Goal: Use online tool/utility: Utilize a website feature to perform a specific function

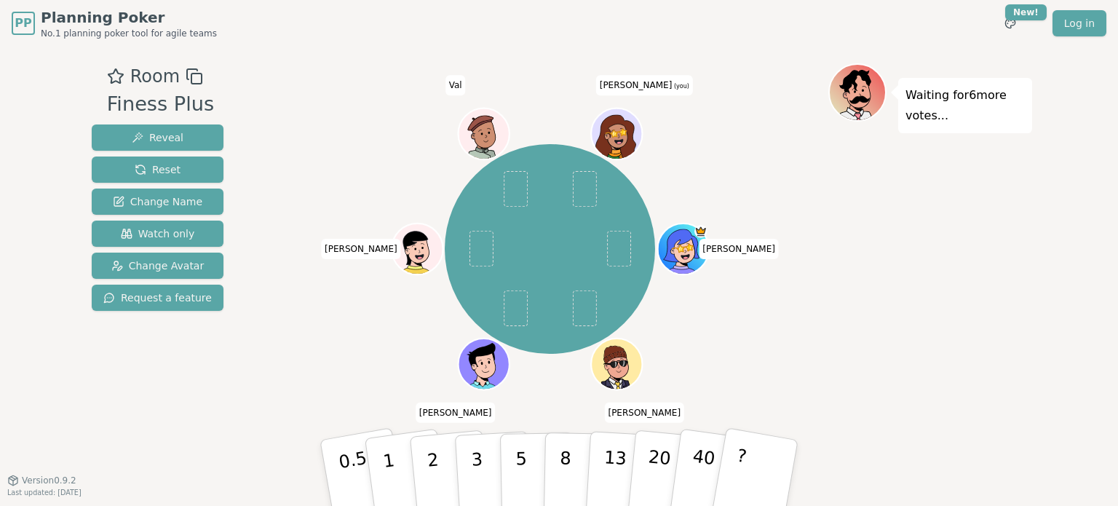
click at [1048, 344] on div "PP Planning Poker No.1 planning poker tool for agile teams Toggle theme New! Lo…" at bounding box center [559, 253] width 1118 height 506
click at [432, 448] on p "2" at bounding box center [434, 474] width 19 height 79
click at [493, 463] on button "3" at bounding box center [493, 473] width 79 height 114
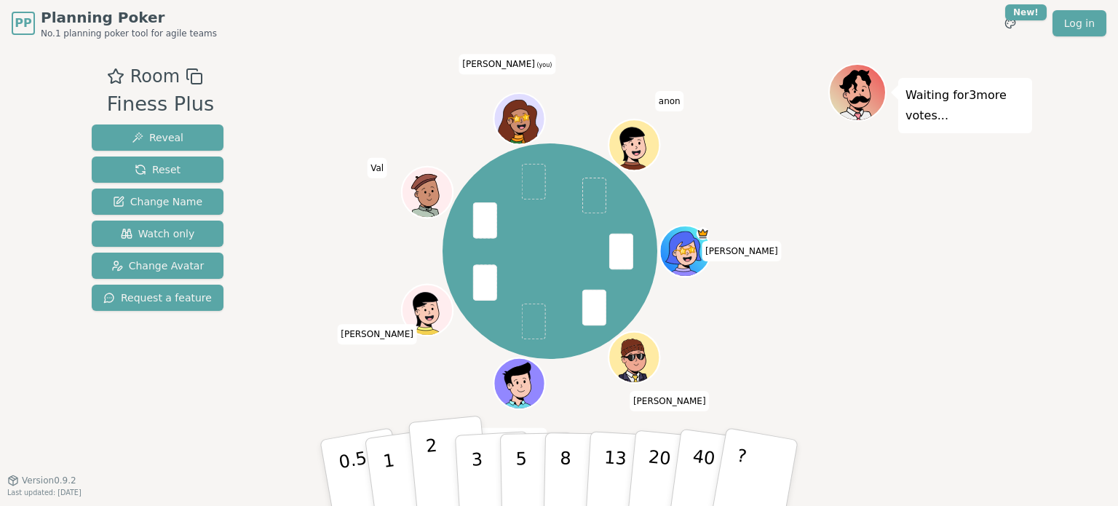
click at [437, 462] on button "2" at bounding box center [449, 474] width 83 height 116
click at [946, 247] on div "Waiting for [PERSON_NAME] 's vote..." at bounding box center [930, 263] width 204 height 400
drag, startPoint x: 514, startPoint y: 122, endPoint x: 512, endPoint y: 60, distance: 61.9
drag, startPoint x: 512, startPoint y: 60, endPoint x: 504, endPoint y: 127, distance: 68.2
click at [504, 127] on div at bounding box center [520, 135] width 49 height 44
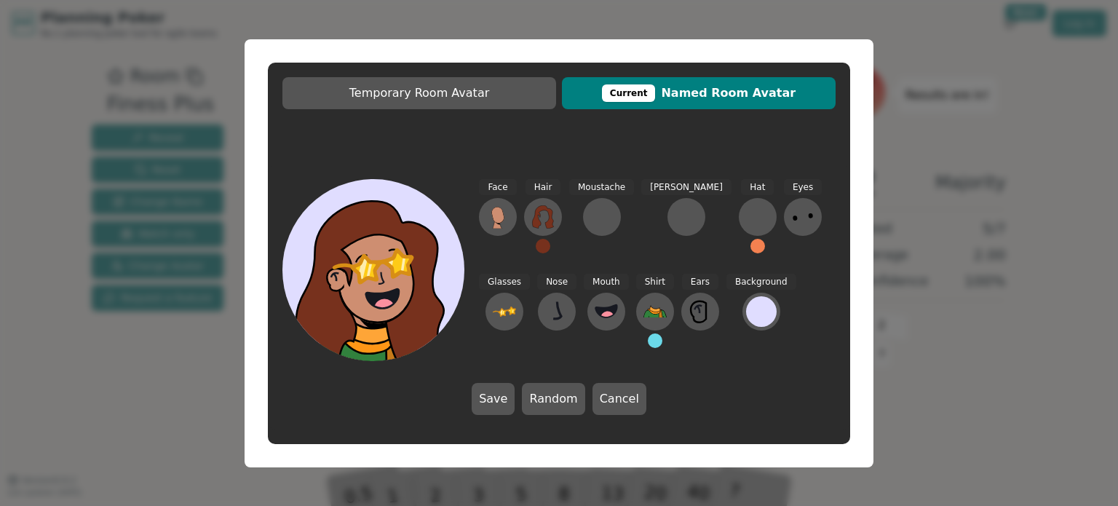
click at [541, 41] on div "Temporary Room Avatar Current Named Room Avatar Face Hair Moustache [PERSON_NAM…" at bounding box center [558, 253] width 629 height 428
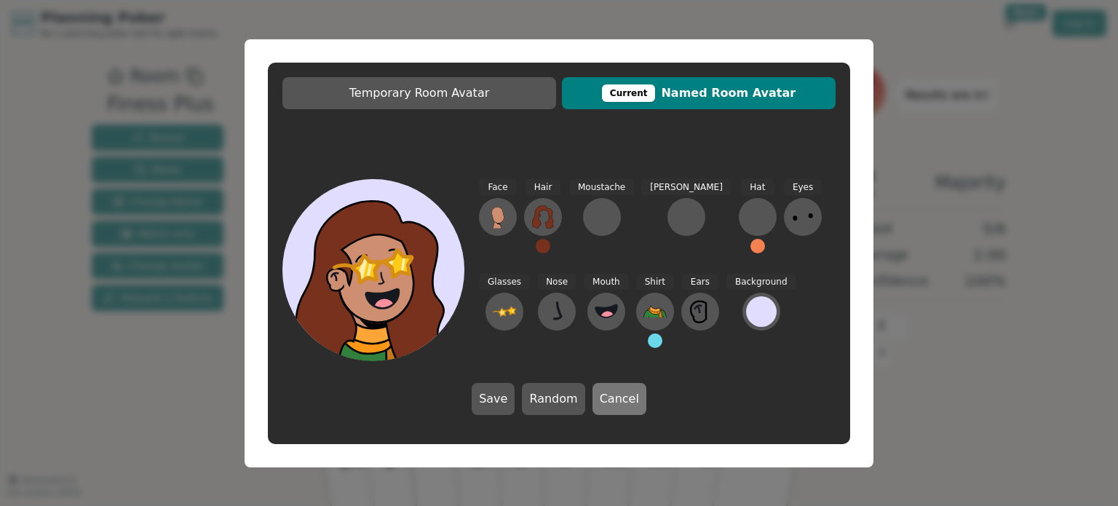
click at [613, 401] on button "Cancel" at bounding box center [619, 399] width 54 height 32
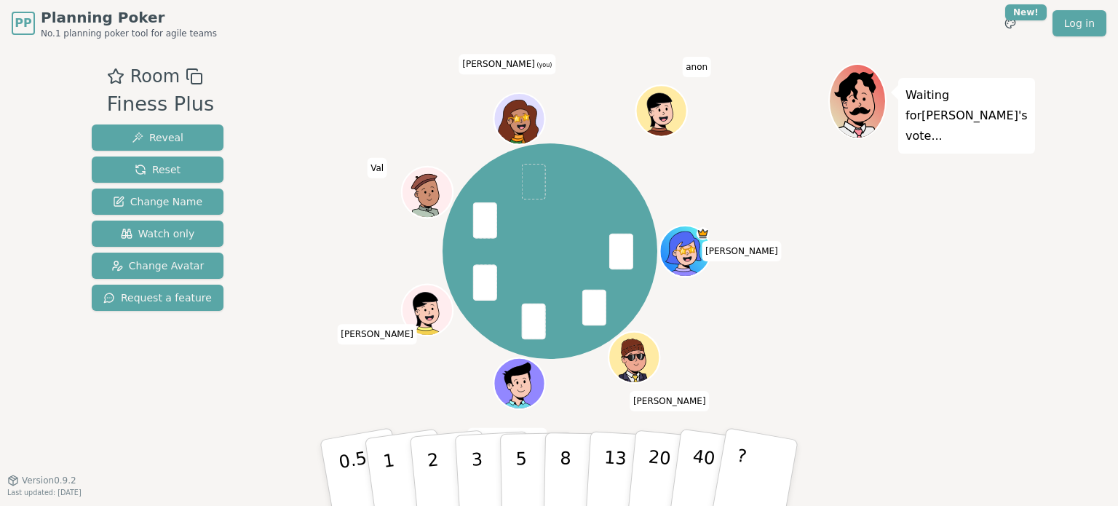
click at [944, 223] on div "Waiting for [PERSON_NAME] 's vote..." at bounding box center [930, 263] width 204 height 400
click at [437, 456] on button "2" at bounding box center [449, 474] width 83 height 116
click at [498, 434] on button "3" at bounding box center [493, 473] width 79 height 114
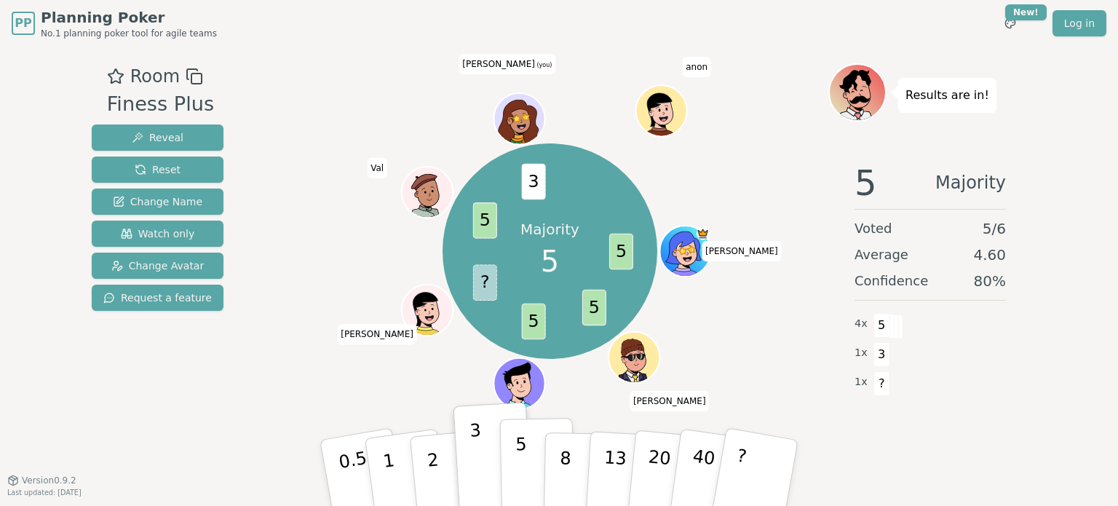
click at [521, 450] on p "5" at bounding box center [521, 473] width 12 height 79
